Goal: Transaction & Acquisition: Download file/media

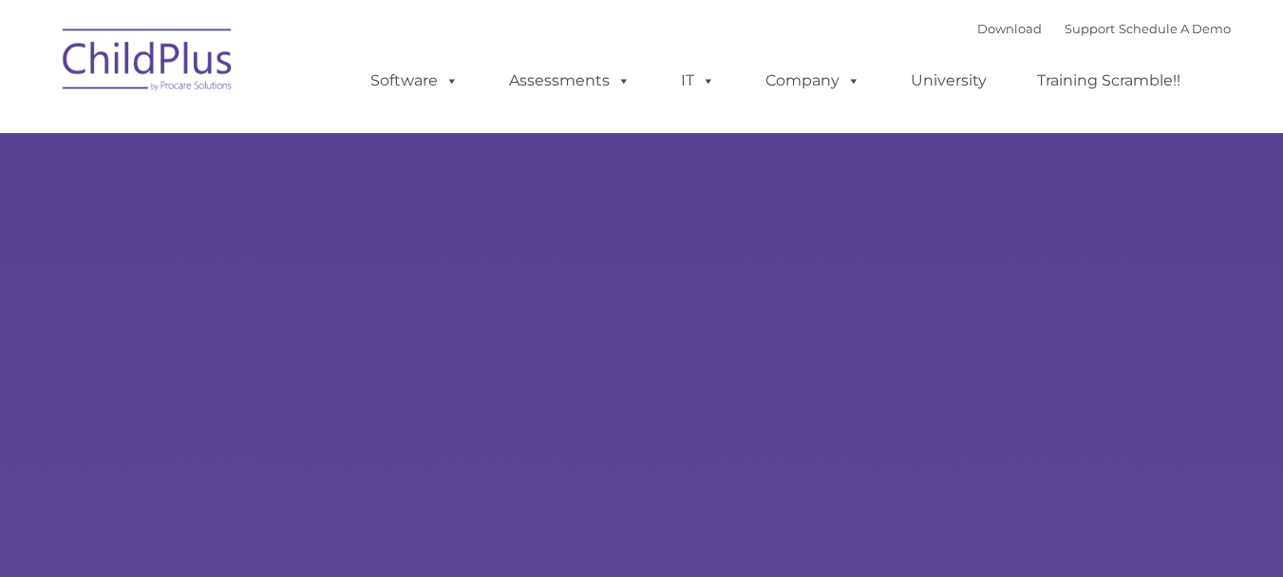
type input ""
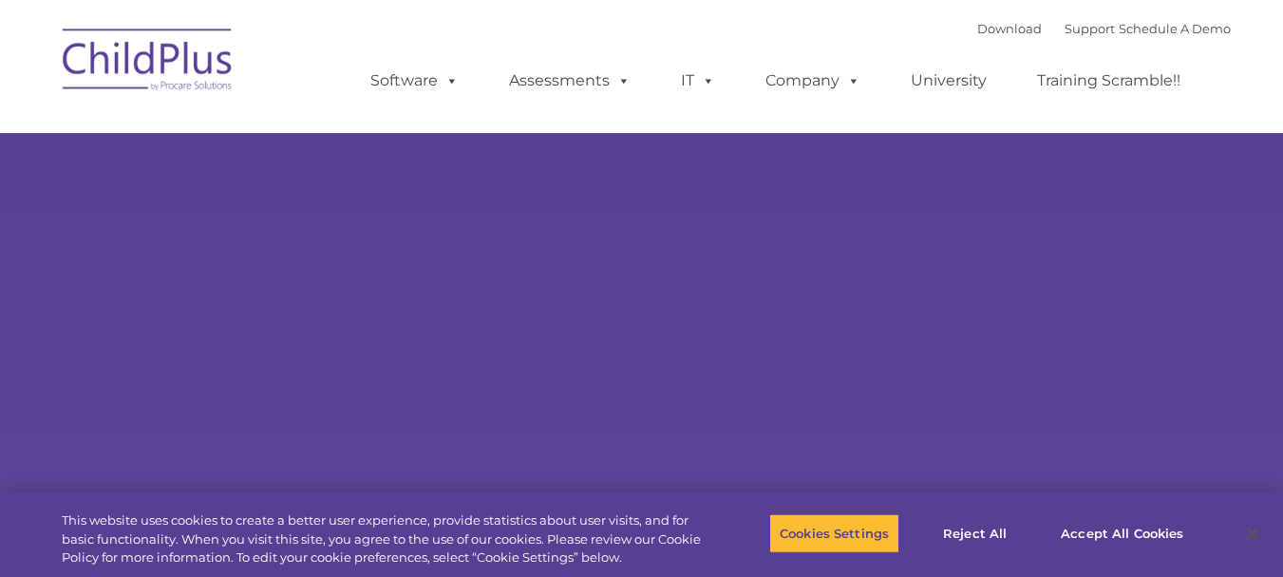
select select "MEDIUM"
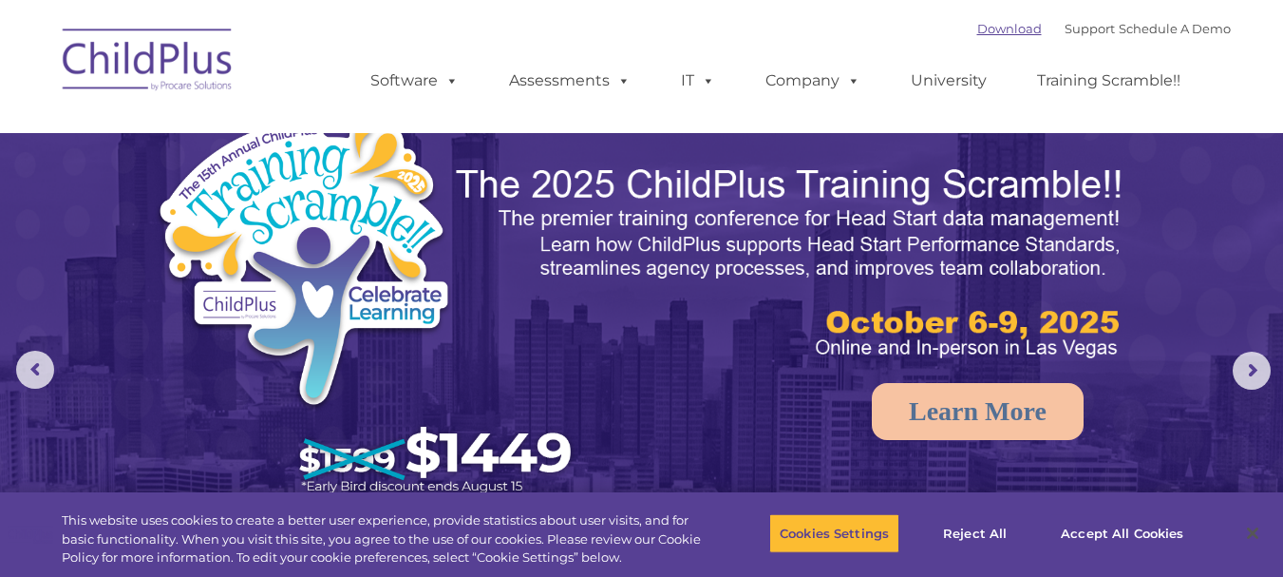
click at [982, 27] on link "Download" at bounding box center [1009, 28] width 65 height 15
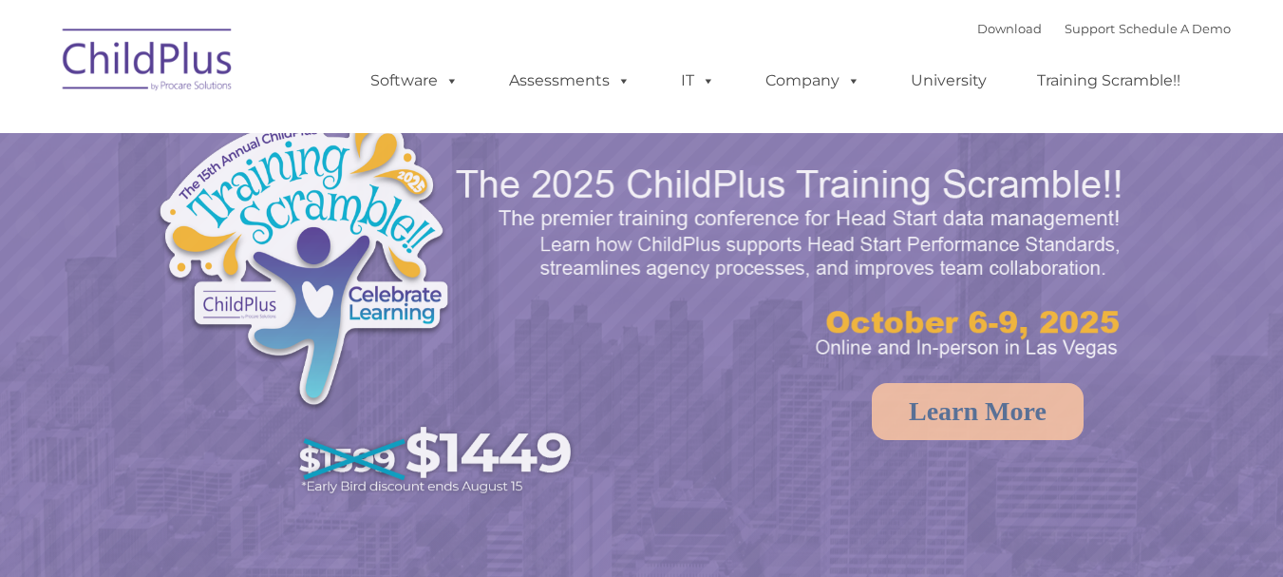
select select "MEDIUM"
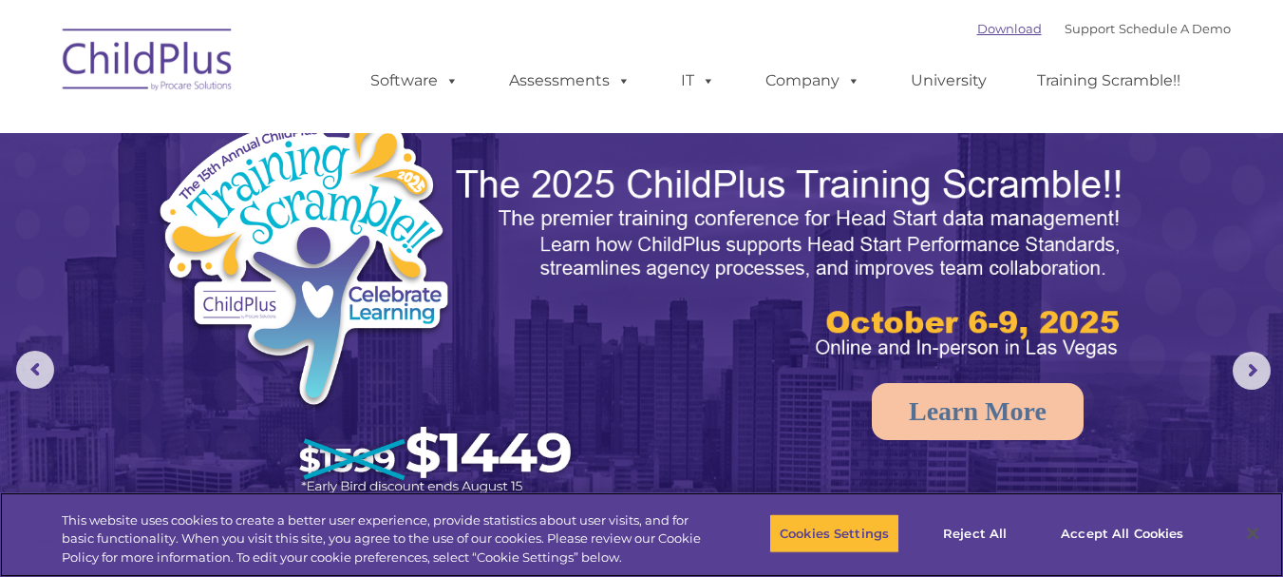
click at [978, 31] on link "Download" at bounding box center [1009, 28] width 65 height 15
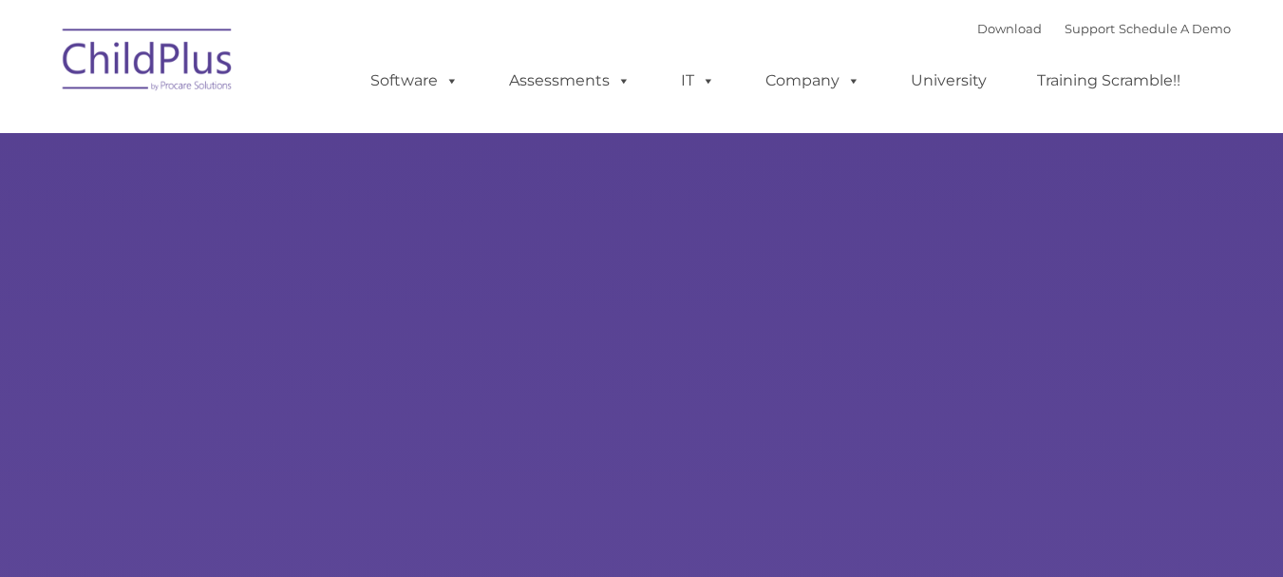
type input ""
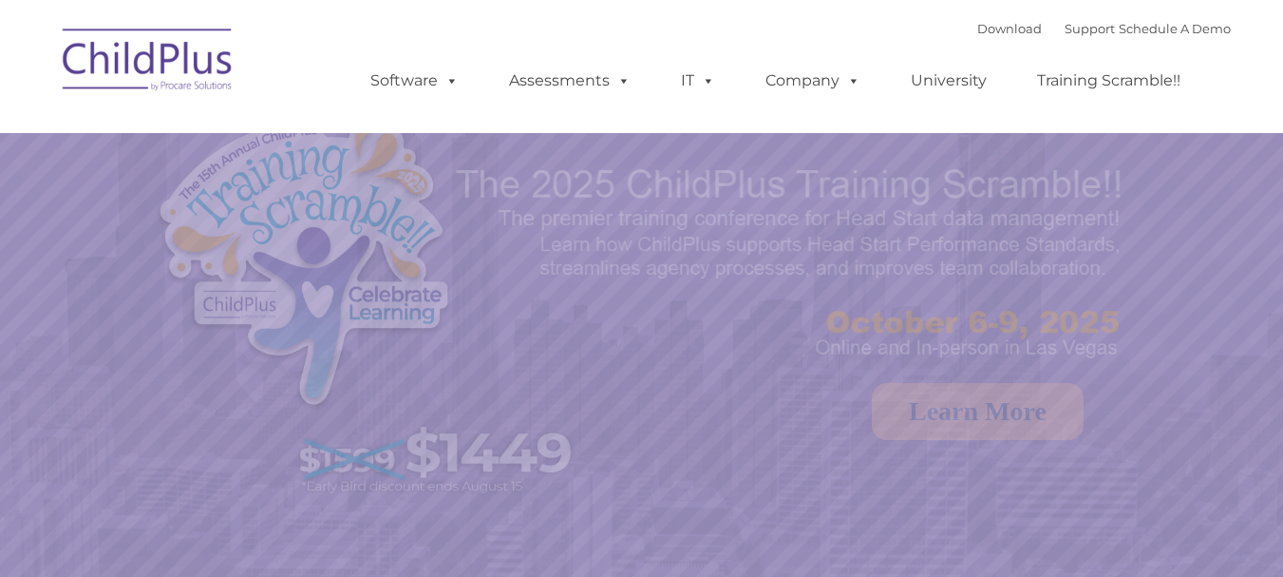
select select "MEDIUM"
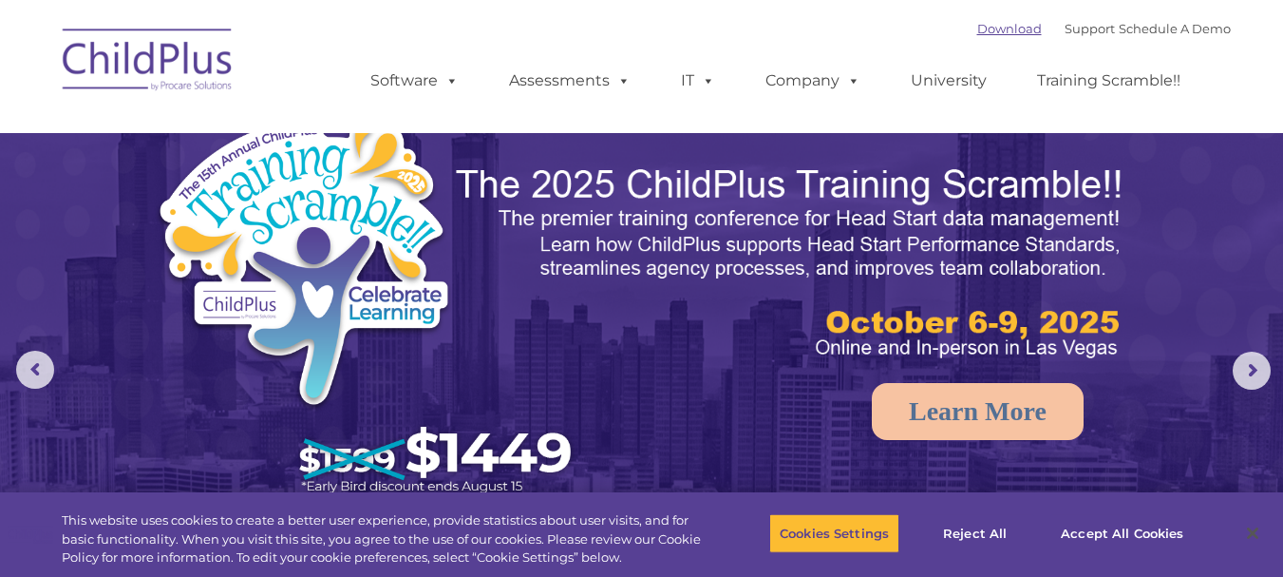
click at [979, 22] on link "Download" at bounding box center [1009, 28] width 65 height 15
